Goal: Check status: Check status

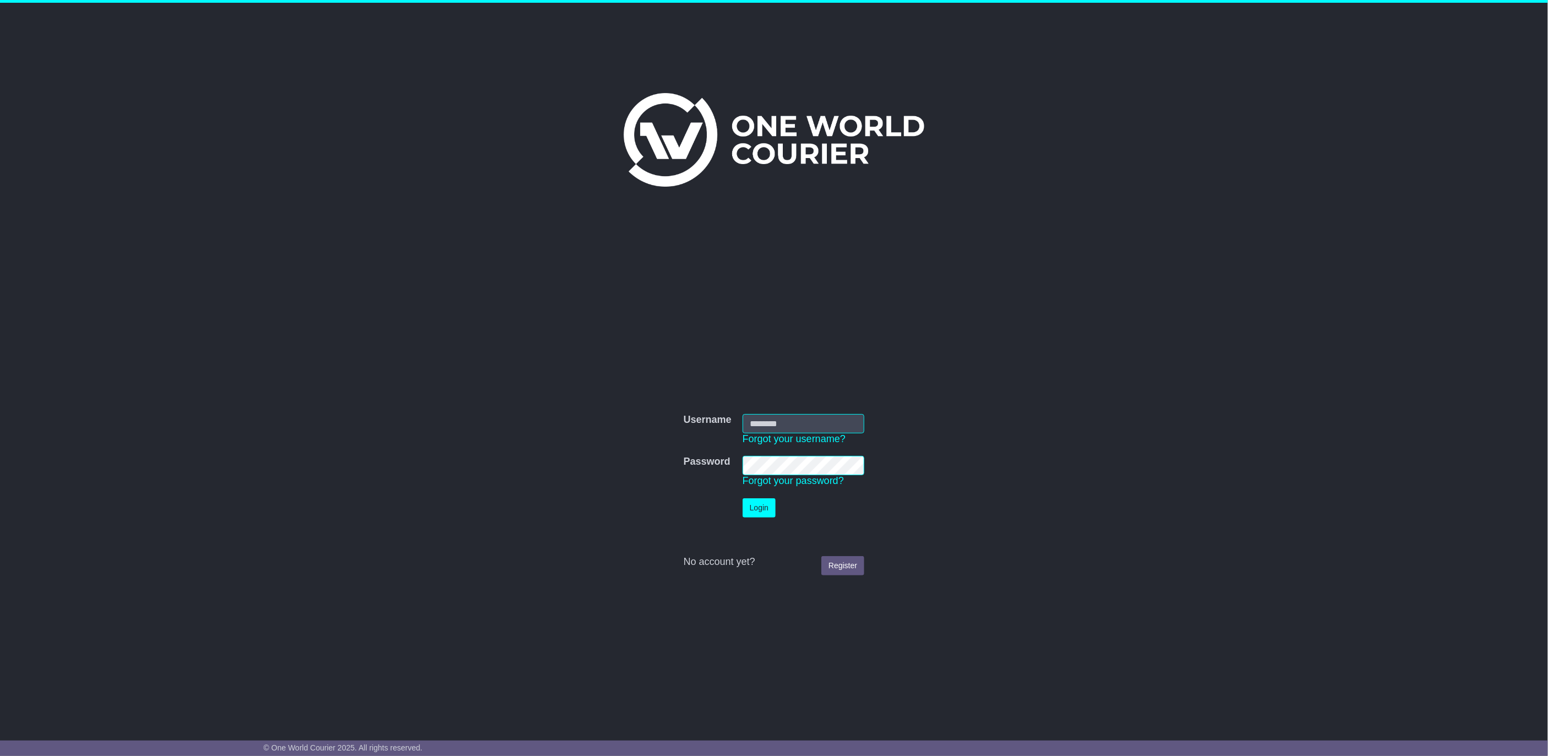
type input "**********"
click at [768, 512] on button "Login" at bounding box center [759, 507] width 33 height 19
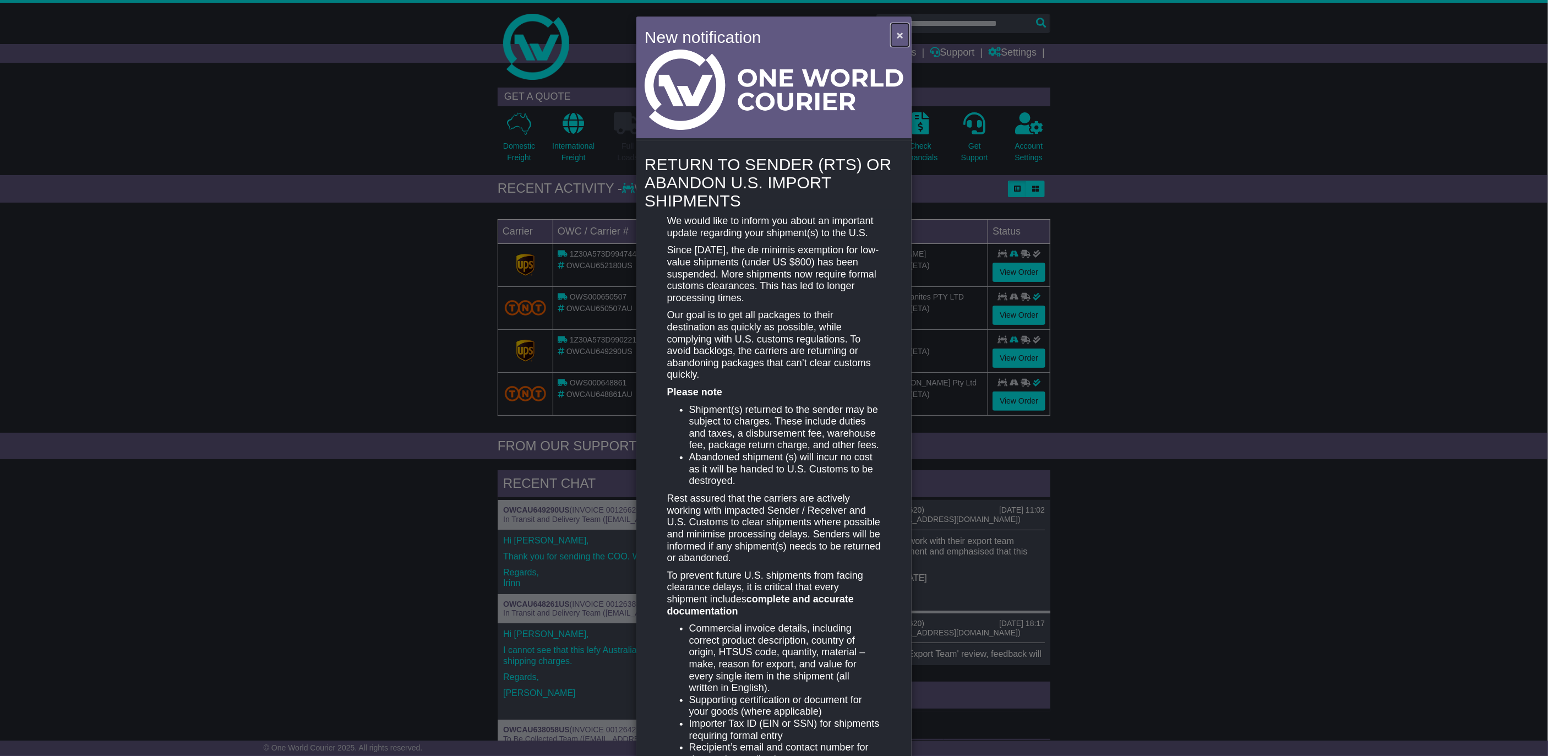
click at [899, 33] on span "×" at bounding box center [900, 35] width 7 height 13
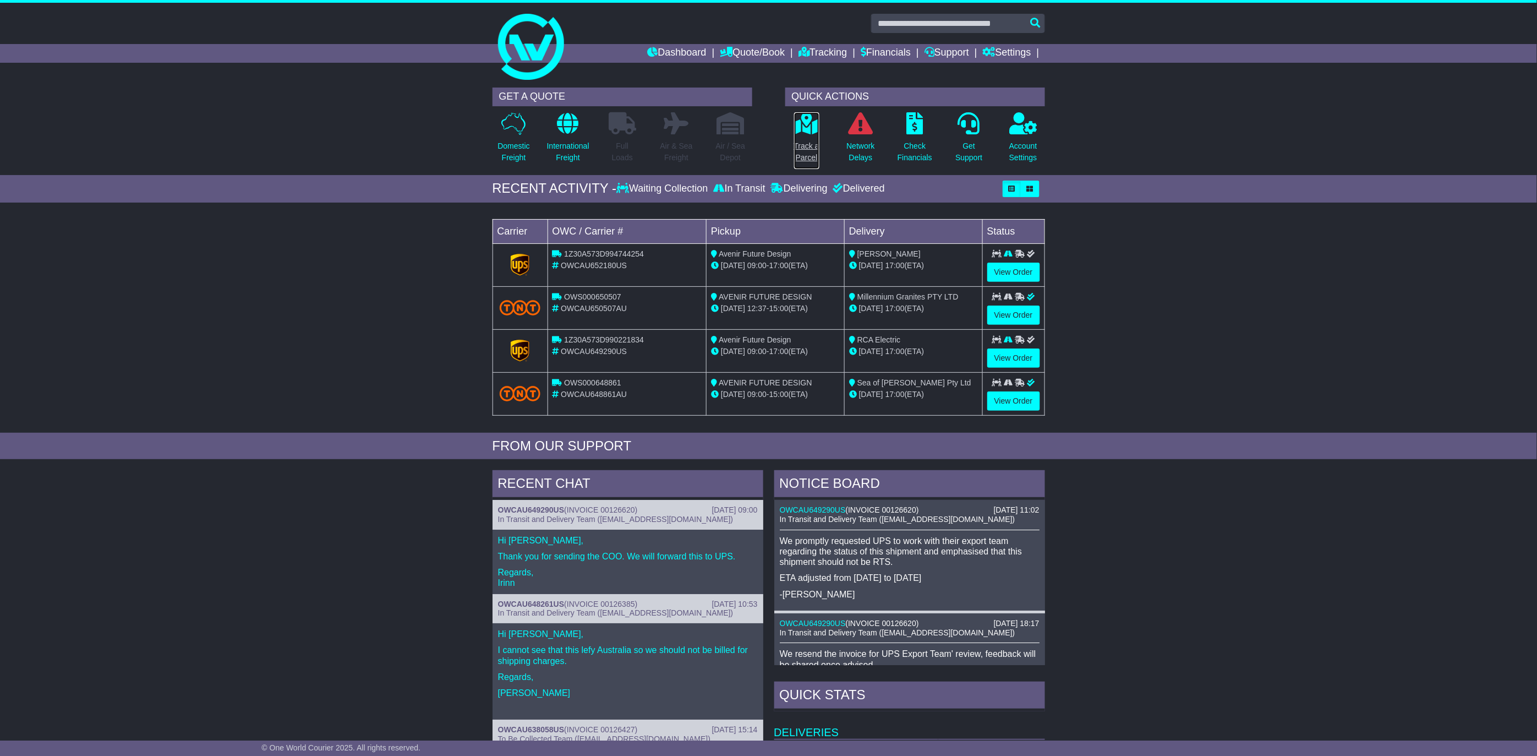
click at [809, 138] on link "Track a Parcel" at bounding box center [807, 141] width 26 height 58
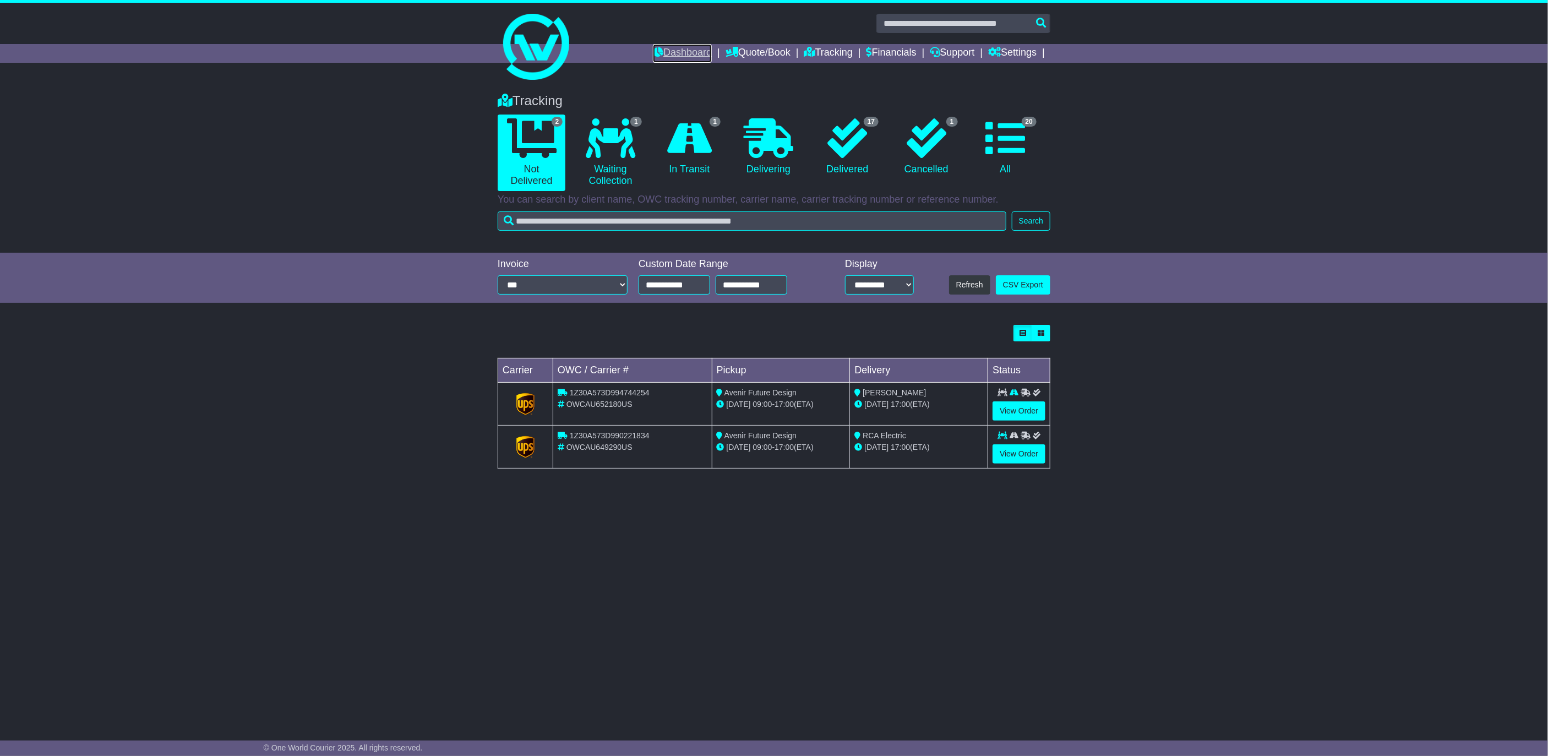
click at [659, 50] on link "Dashboard" at bounding box center [682, 53] width 59 height 19
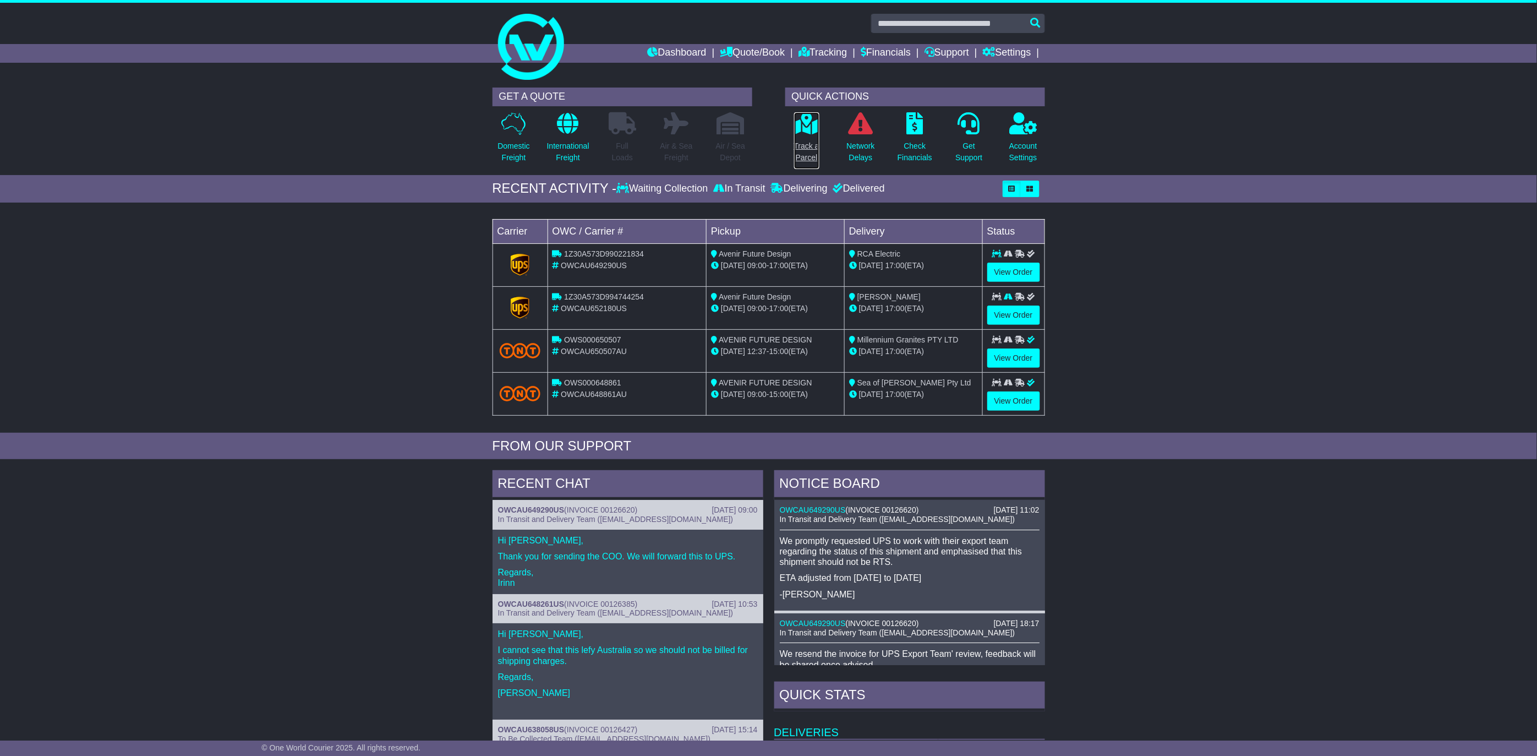
click at [805, 136] on link "Track a Parcel" at bounding box center [807, 141] width 26 height 58
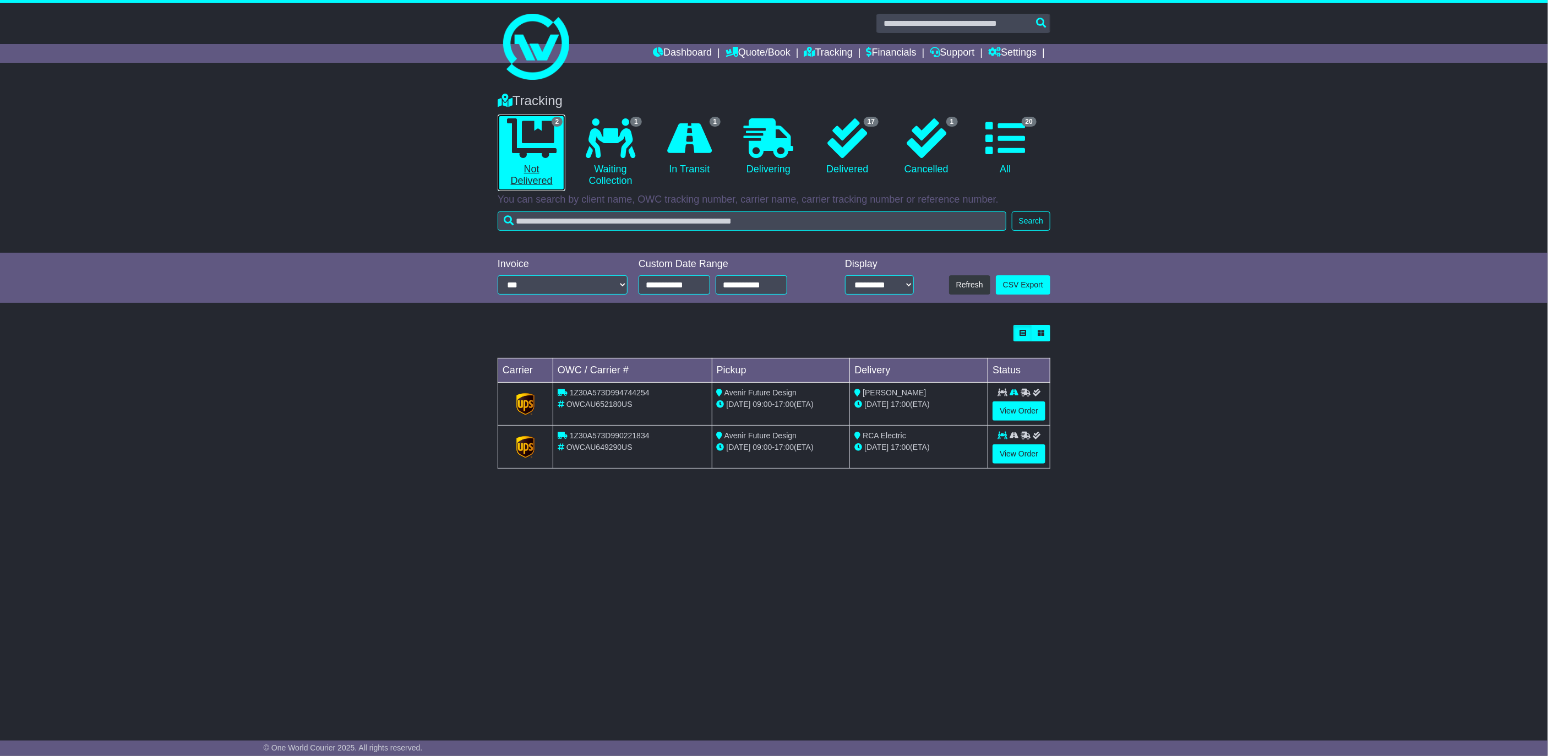
click at [541, 177] on link "2 Not Delivered" at bounding box center [532, 152] width 68 height 77
click at [1006, 166] on link "20 All" at bounding box center [1006, 146] width 68 height 65
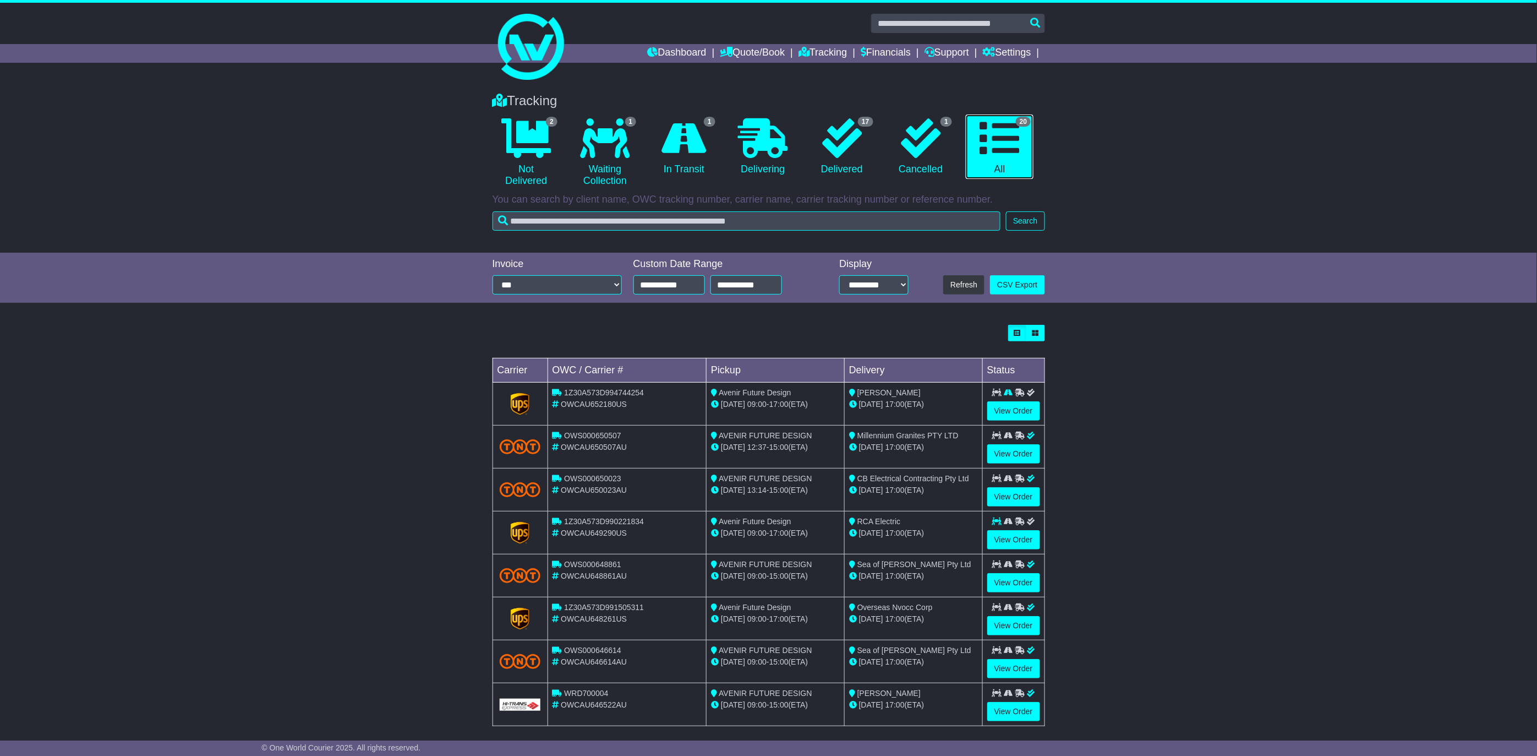
scroll to position [62, 0]
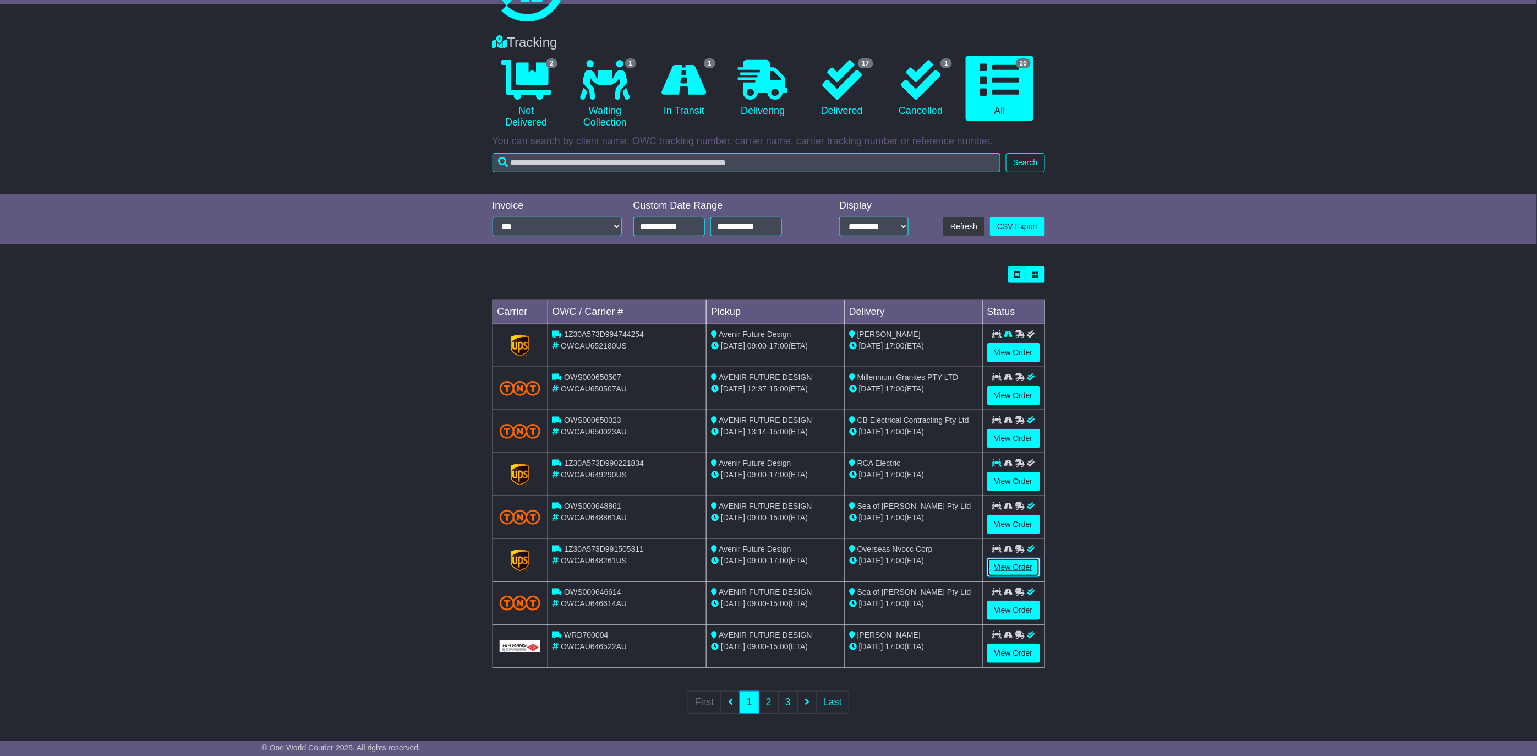
click at [1028, 567] on link "View Order" at bounding box center [1013, 567] width 53 height 19
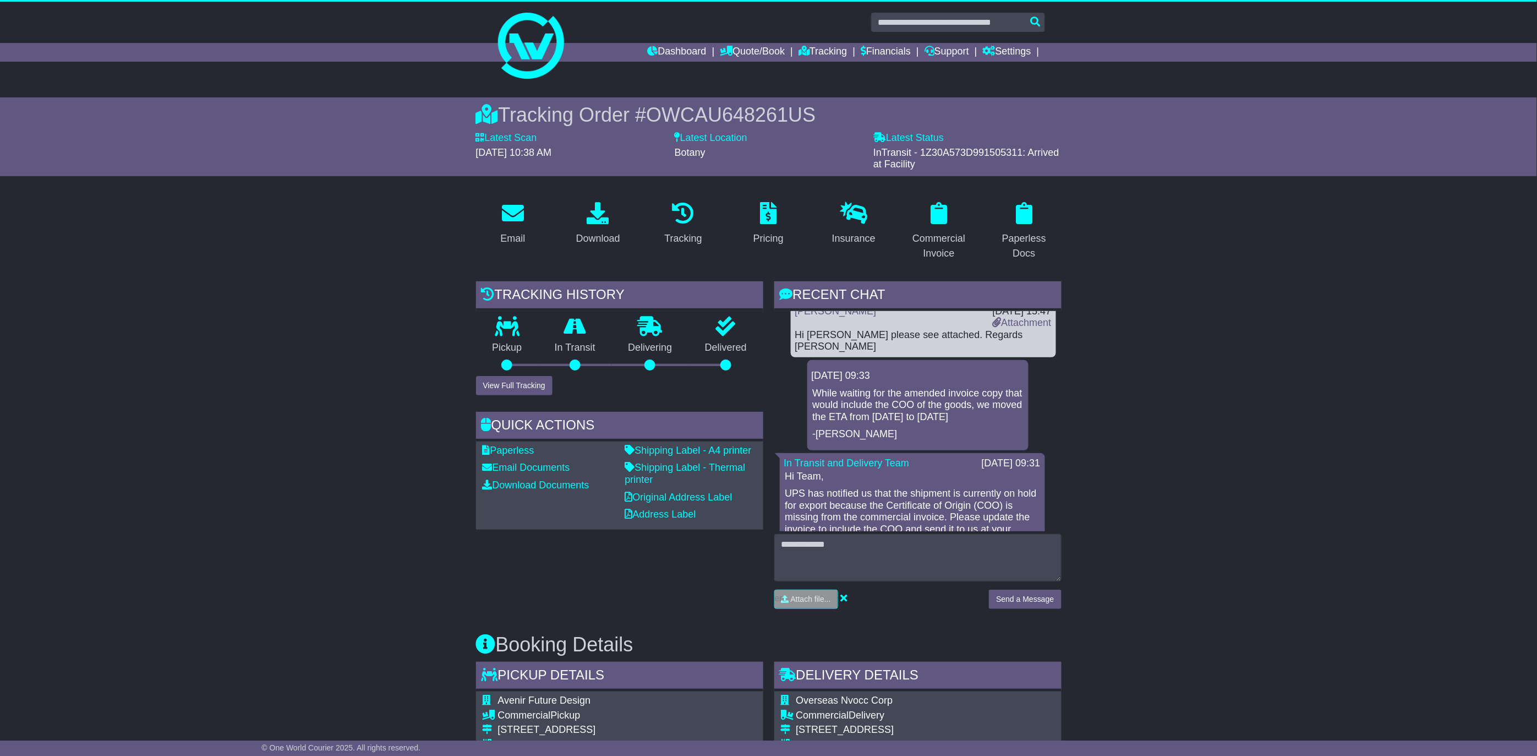
scroll to position [939, 0]
